Goal: Entertainment & Leisure: Consume media (video, audio)

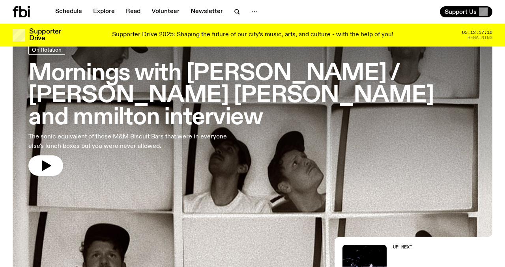
scroll to position [49, 0]
click at [104, 11] on link "Explore" at bounding box center [103, 11] width 31 height 11
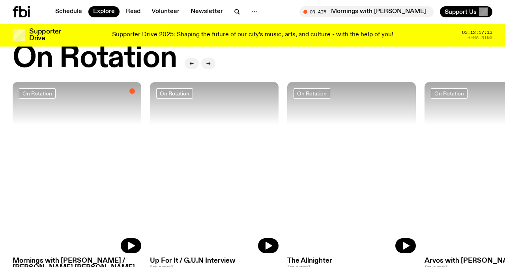
scroll to position [334, 0]
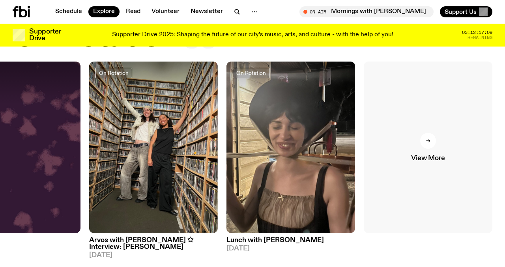
click at [467, 133] on link "View More" at bounding box center [427, 147] width 129 height 171
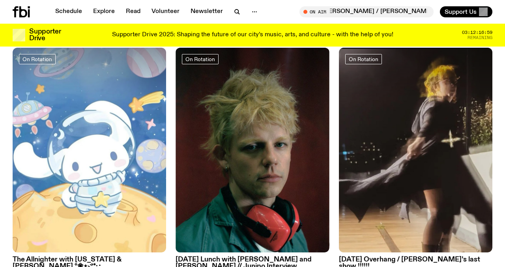
scroll to position [1084, 0]
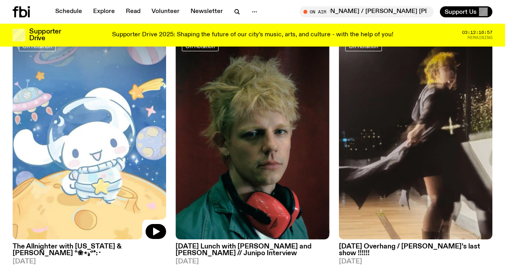
click at [119, 136] on img at bounding box center [89, 137] width 153 height 205
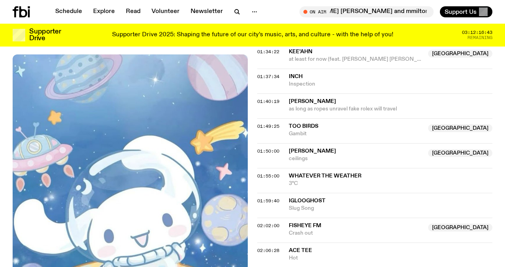
scroll to position [741, 0]
